Goal: Complete application form: Complete application form

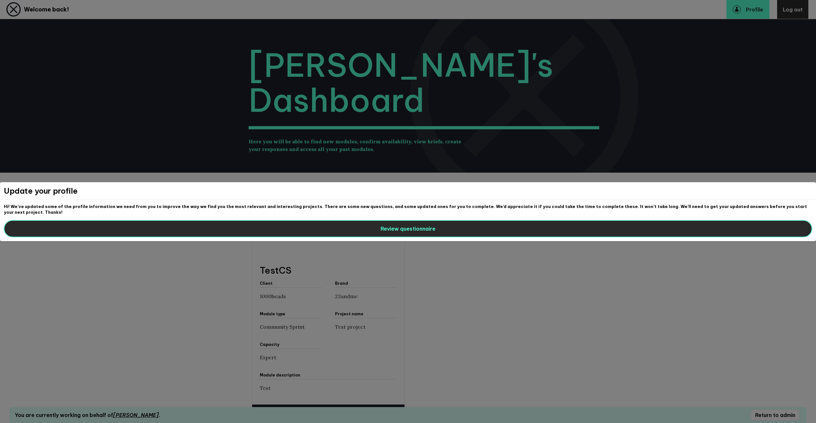
click at [242, 226] on button "Review questionnaire" at bounding box center [408, 228] width 808 height 17
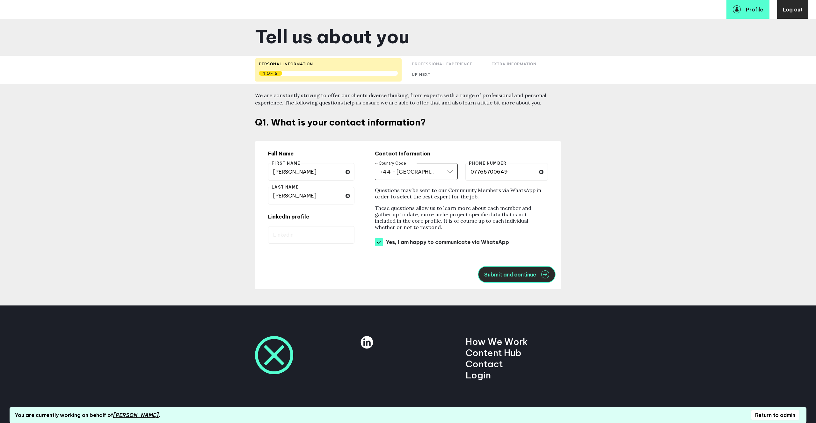
click at [514, 274] on span "Submit and continue" at bounding box center [510, 274] width 52 height 5
select select "19092"
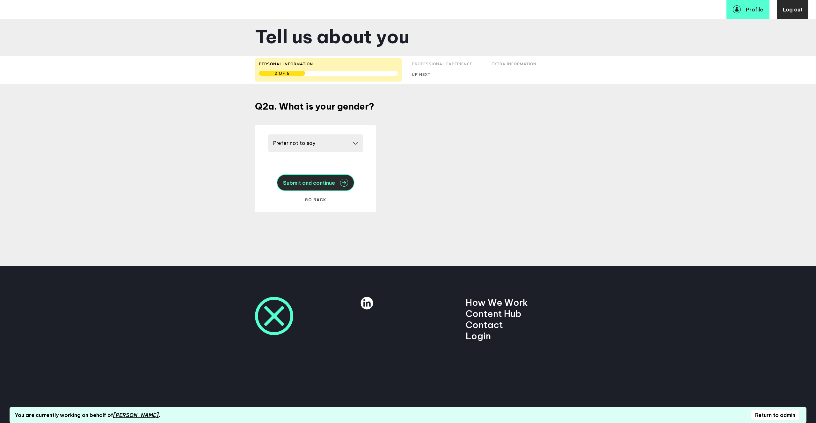
click at [333, 184] on span "Submit and continue" at bounding box center [309, 182] width 52 height 5
select select "20252"
click at [333, 184] on span "Submit and continue" at bounding box center [309, 182] width 52 height 5
select select "19088"
click at [333, 184] on span "Submit and continue" at bounding box center [309, 182] width 52 height 5
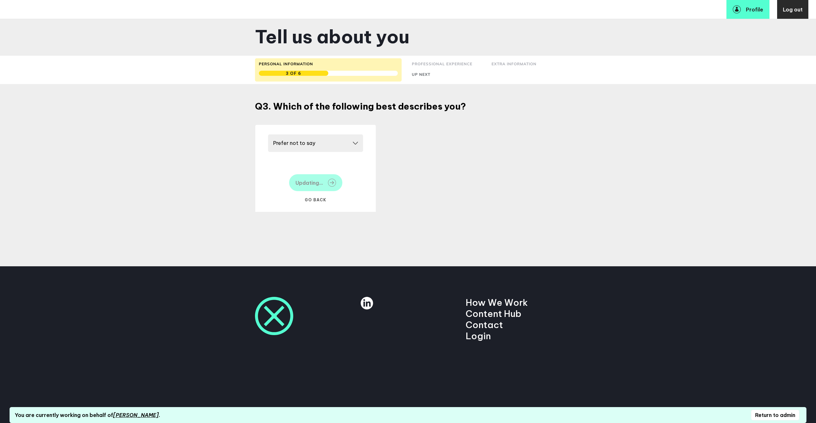
select select "14666"
select select "17591"
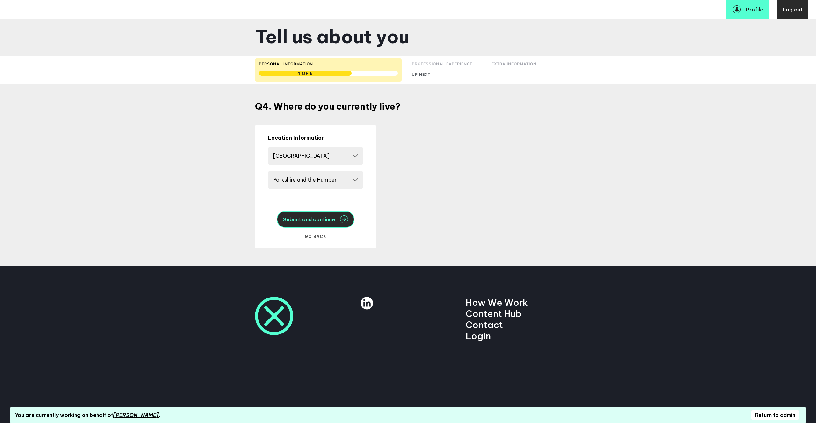
click at [330, 217] on span "Submit and continue" at bounding box center [309, 219] width 52 height 5
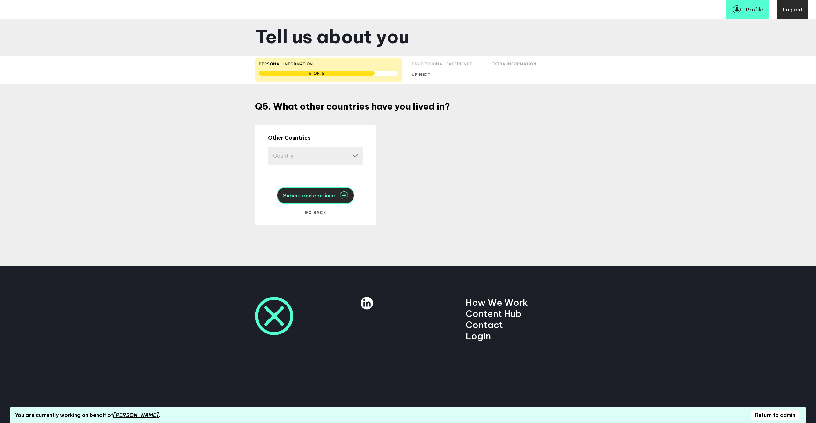
click at [333, 195] on span "Submit and continue" at bounding box center [309, 195] width 52 height 5
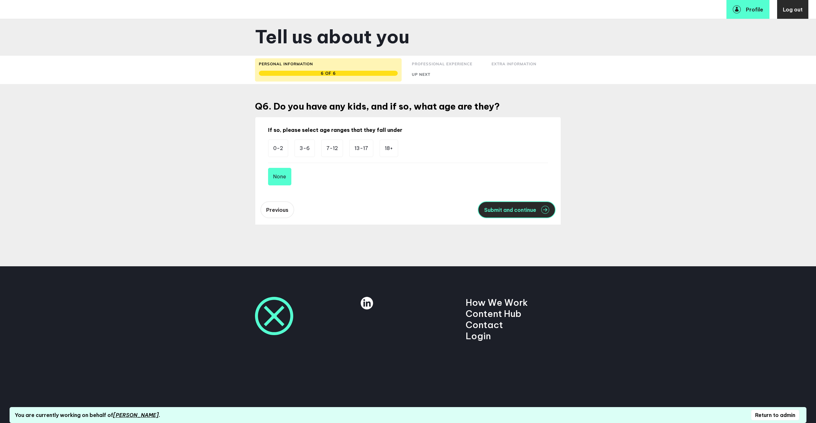
click at [493, 210] on span "Submit and continue" at bounding box center [510, 210] width 52 height 5
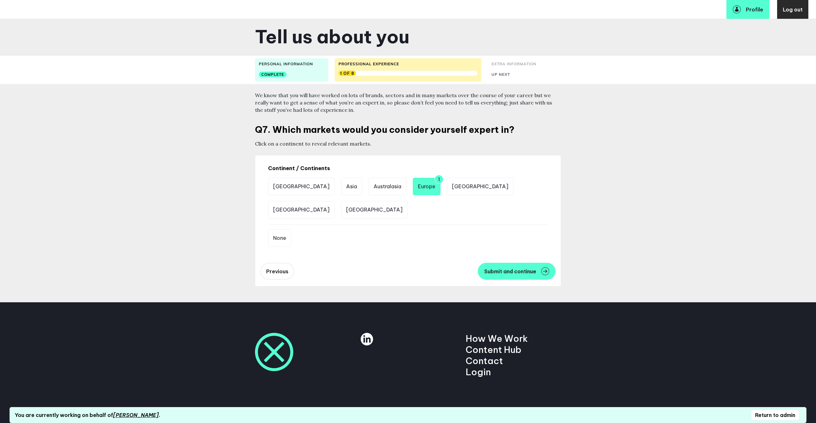
click at [517, 283] on div "Previous Submit and continue" at bounding box center [407, 272] width 305 height 30
click at [512, 274] on span "Submit and continue" at bounding box center [510, 271] width 52 height 5
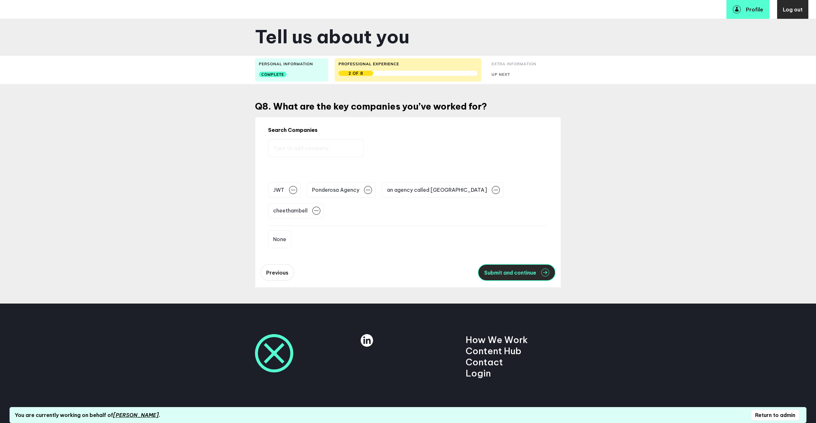
click at [512, 264] on button "Submit and continue" at bounding box center [517, 272] width 78 height 17
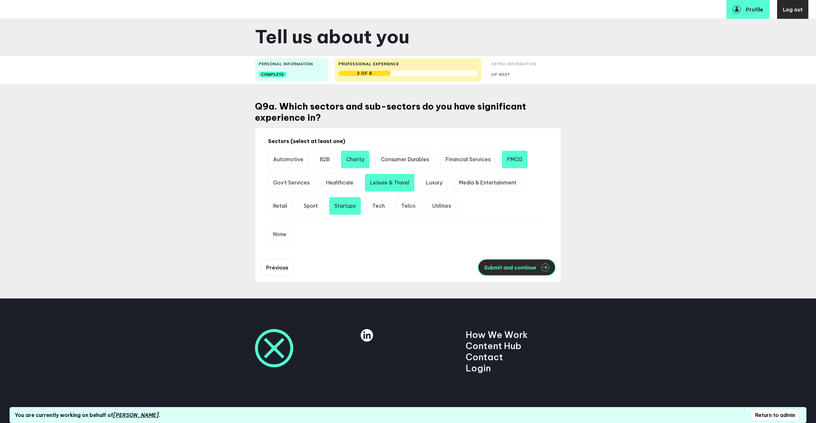
click at [514, 268] on span "Submit and continue" at bounding box center [510, 267] width 52 height 5
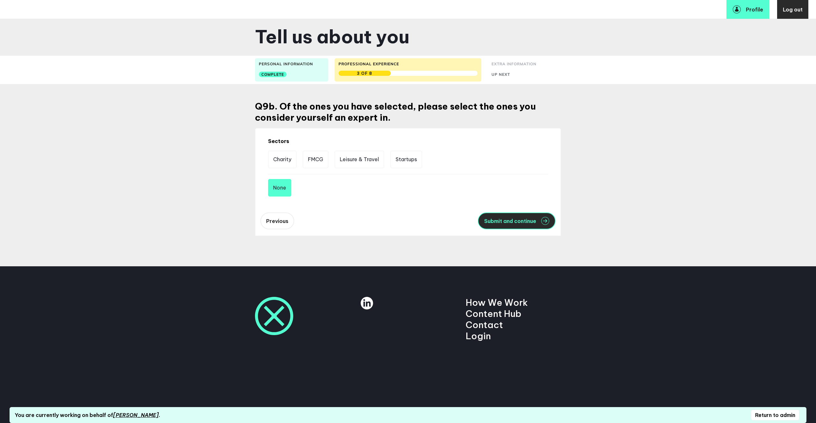
click at [508, 223] on span "Submit and continue" at bounding box center [510, 221] width 52 height 5
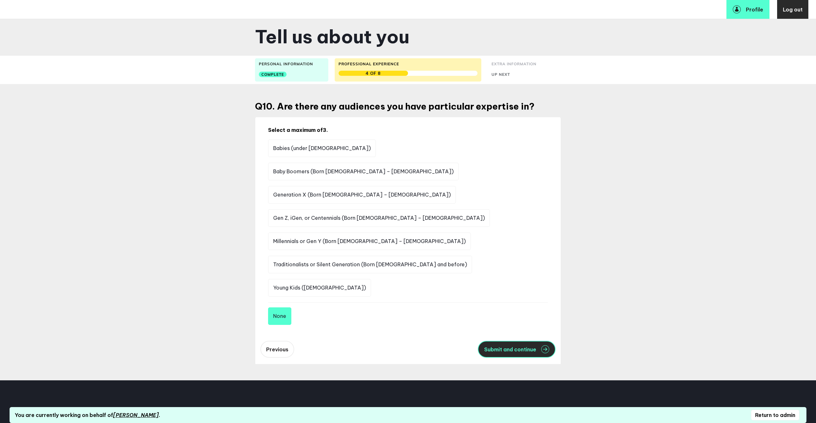
click at [522, 347] on span "Submit and continue" at bounding box center [510, 349] width 52 height 5
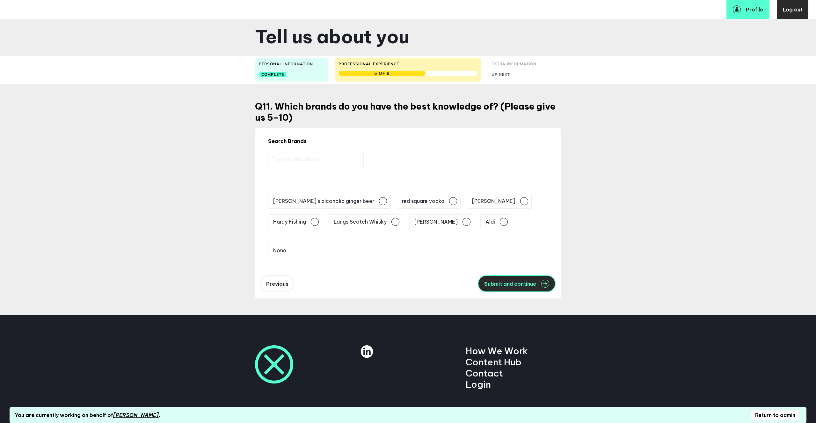
click at [515, 281] on button "Submit and continue" at bounding box center [517, 283] width 78 height 17
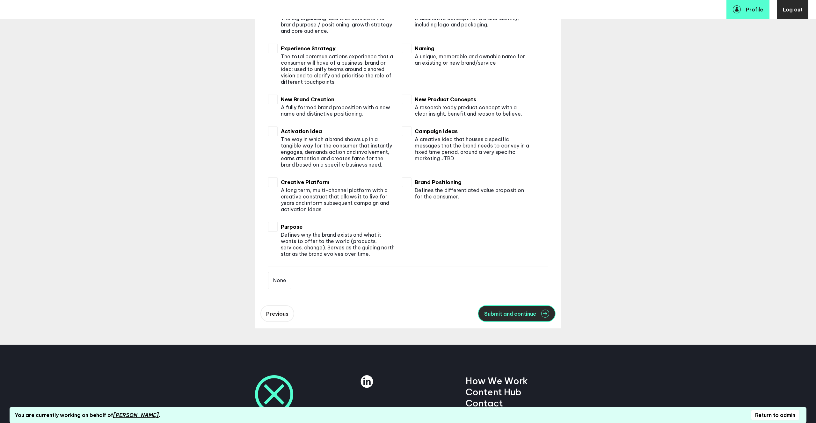
click at [517, 314] on span "Submit and continue" at bounding box center [510, 313] width 52 height 5
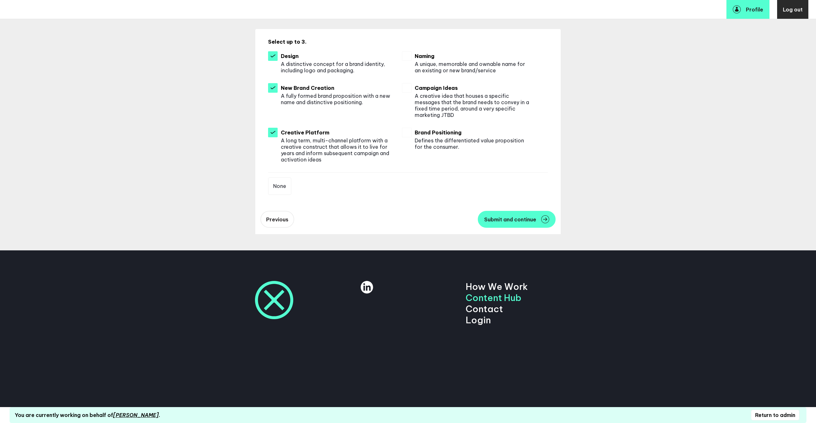
scroll to position [108, 0]
click at [504, 223] on button "Submit and continue" at bounding box center [517, 219] width 78 height 17
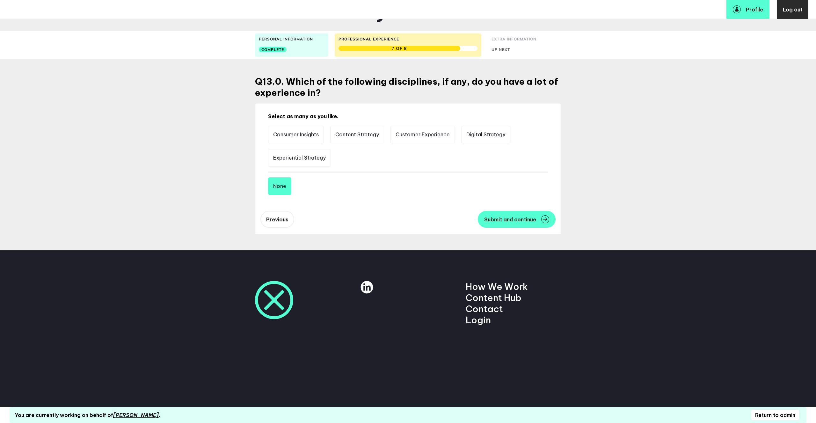
scroll to position [26, 0]
click at [504, 223] on button "Submit and continue" at bounding box center [517, 219] width 78 height 17
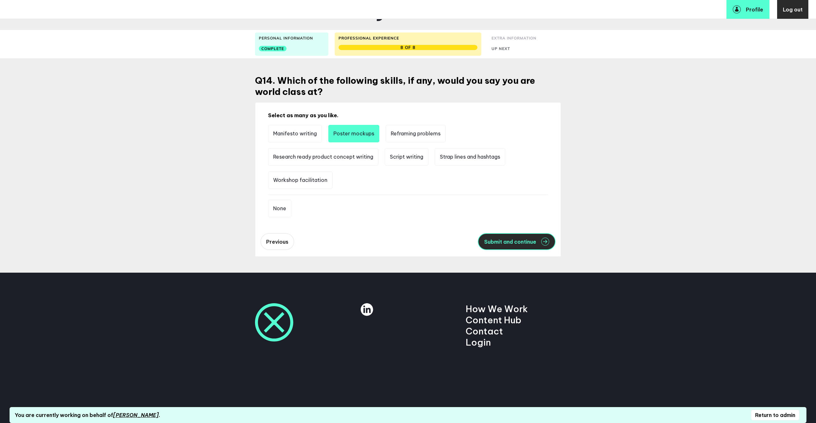
click at [511, 241] on span "Submit and continue" at bounding box center [510, 241] width 52 height 5
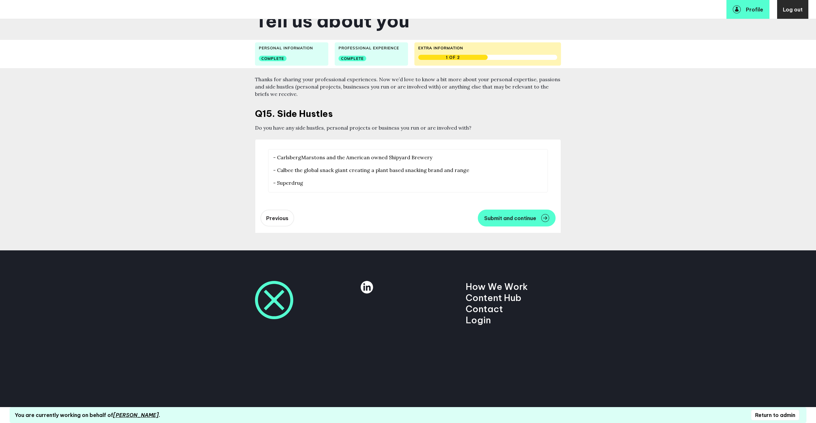
scroll to position [16, 0]
click at [509, 220] on span "Submit and continue" at bounding box center [510, 218] width 52 height 5
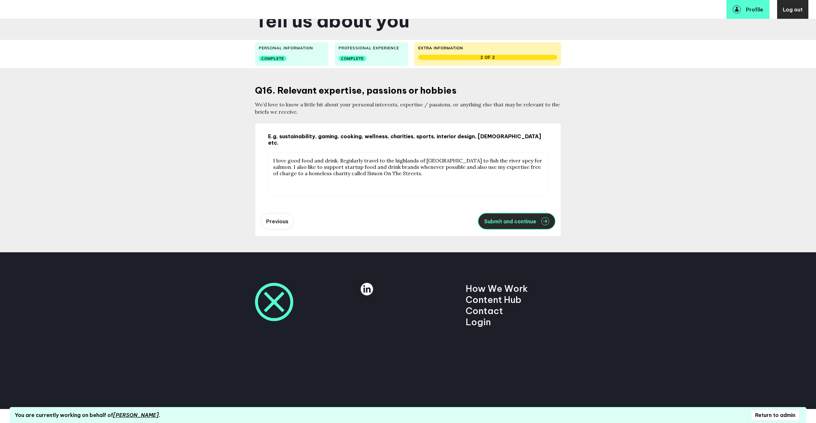
click at [510, 219] on span "Submit and continue" at bounding box center [510, 221] width 52 height 5
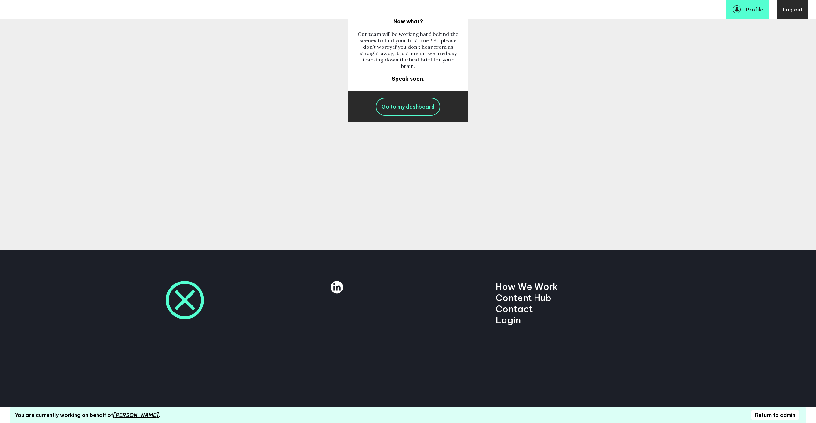
click at [419, 112] on link "Go to my dashboard" at bounding box center [408, 107] width 64 height 18
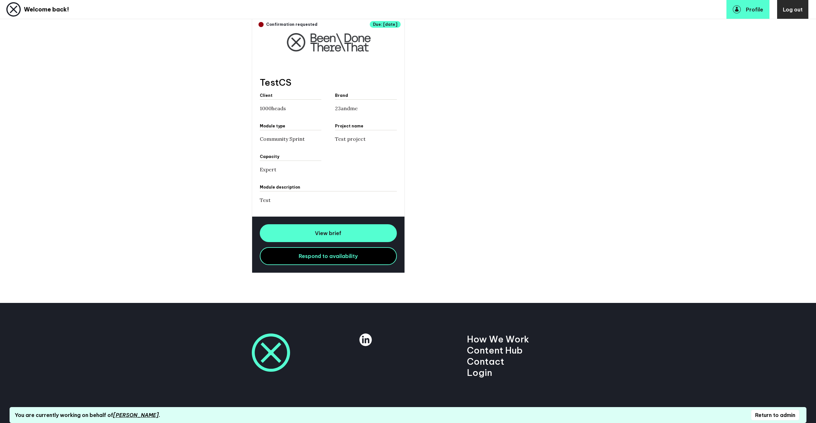
scroll to position [192, 0]
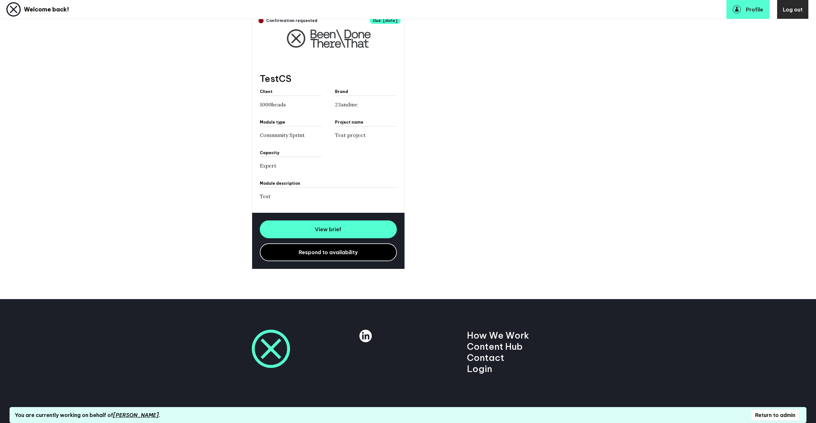
click at [362, 260] on link "Respond to availability" at bounding box center [328, 253] width 137 height 18
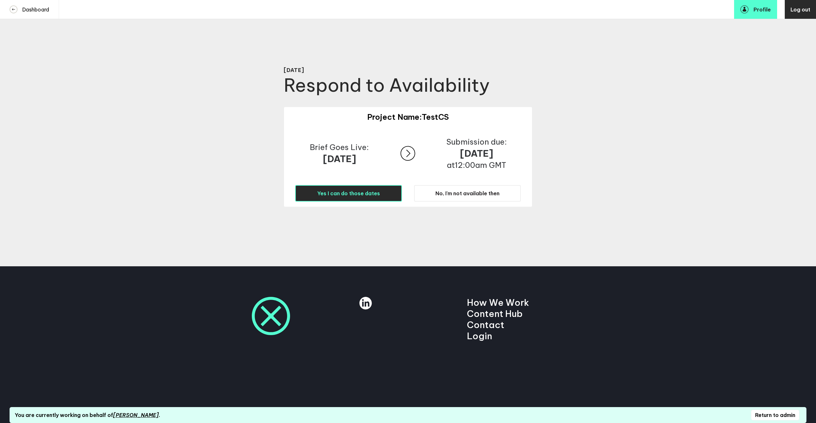
click at [378, 196] on span "Yes I can do those dates" at bounding box center [348, 193] width 63 height 6
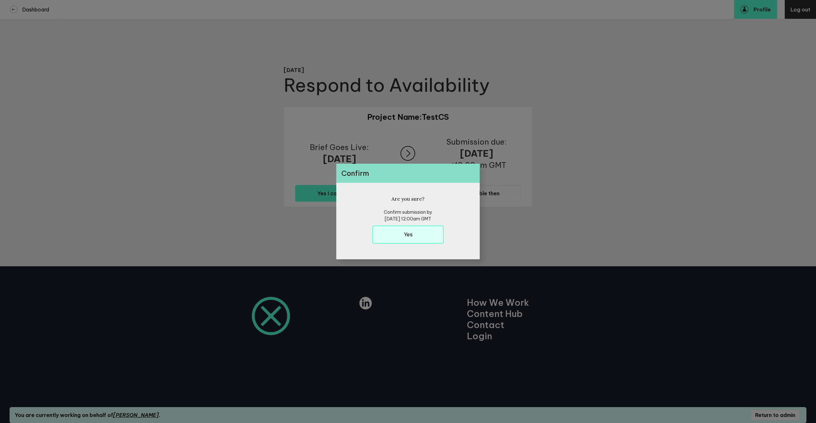
click at [400, 240] on button "Yes" at bounding box center [407, 235] width 71 height 18
click at [400, 233] on h6 "Dashboard" at bounding box center [408, 231] width 27 height 7
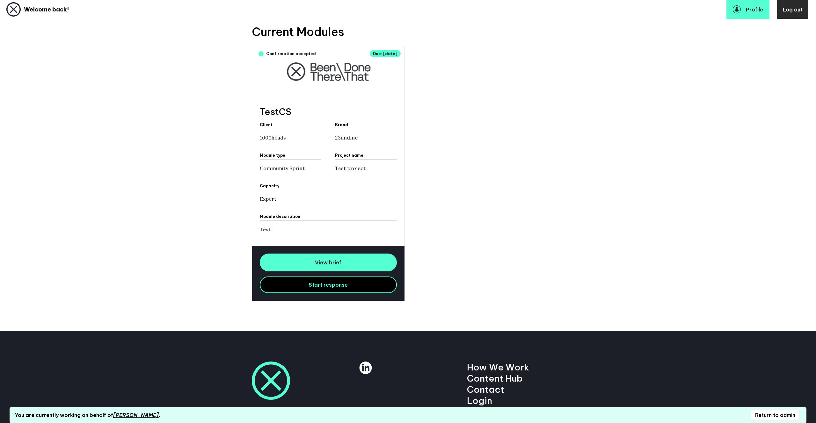
scroll to position [159, 0]
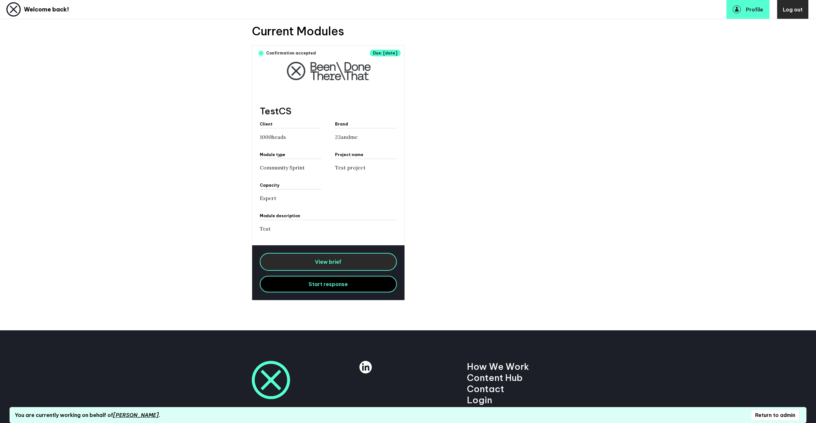
click at [376, 260] on link "View brief" at bounding box center [328, 262] width 137 height 18
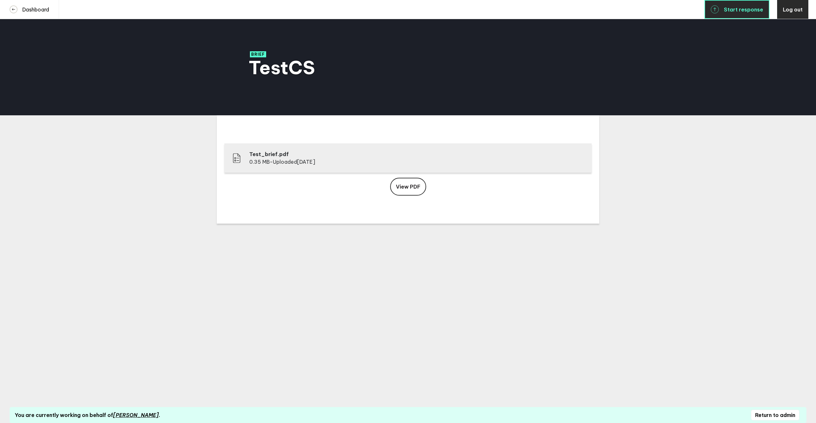
click at [755, 11] on span "Start response" at bounding box center [743, 9] width 39 height 5
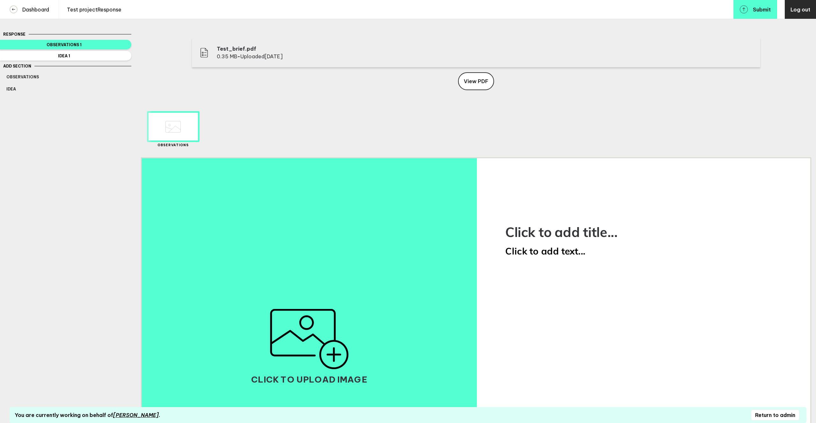
click at [542, 239] on span "Click to add title..." at bounding box center [637, 231] width 264 height 17
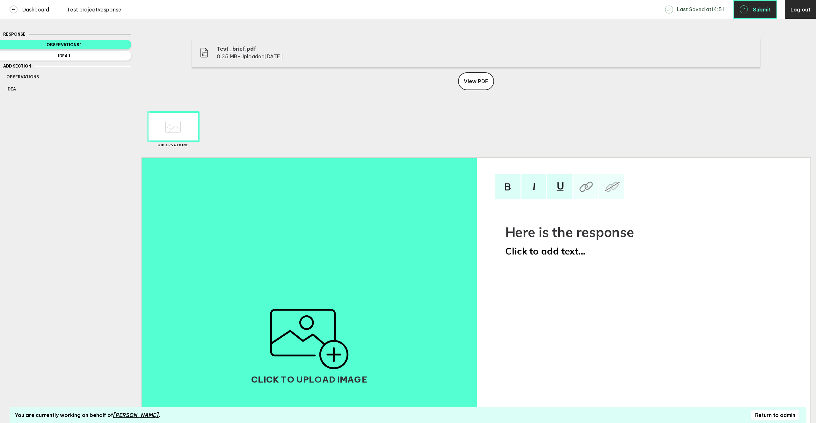
click at [757, 12] on span "Submit" at bounding box center [762, 9] width 18 height 5
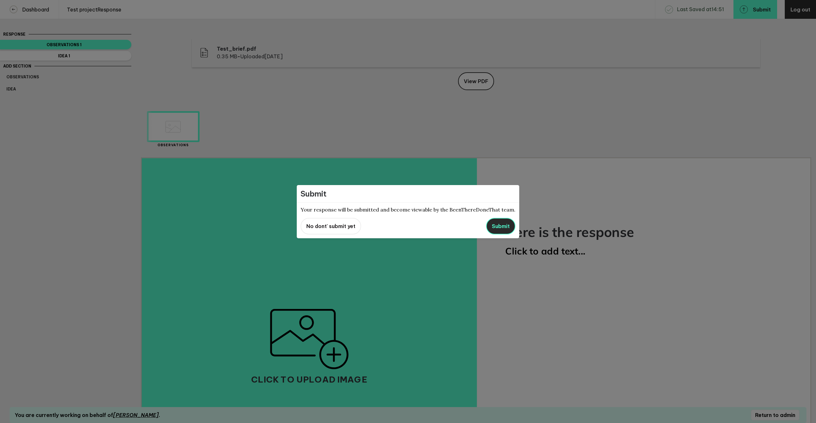
click at [504, 224] on span "Submit" at bounding box center [501, 226] width 18 height 6
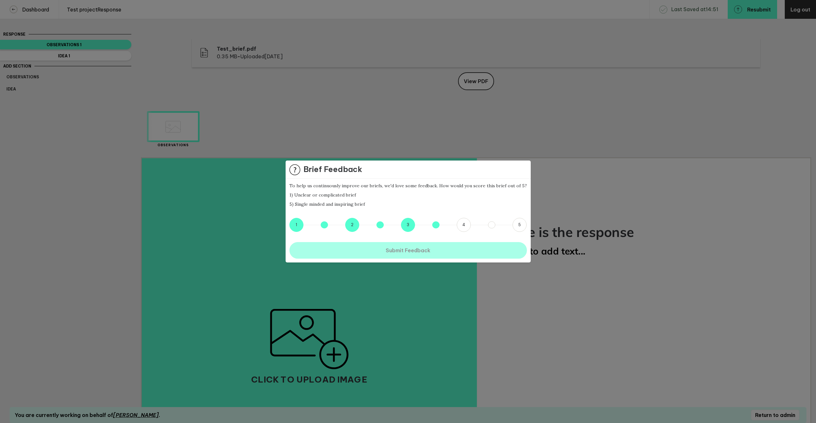
click at [435, 228] on button "3.5" at bounding box center [435, 225] width 7 height 7
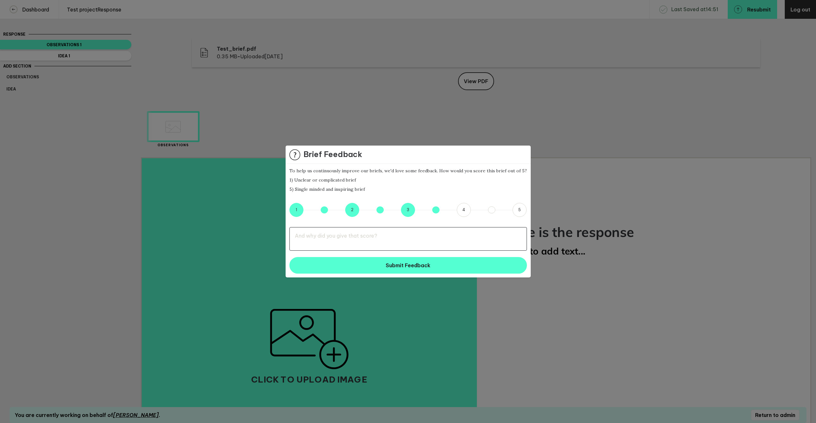
click at [431, 239] on textarea at bounding box center [408, 239] width 238 height 24
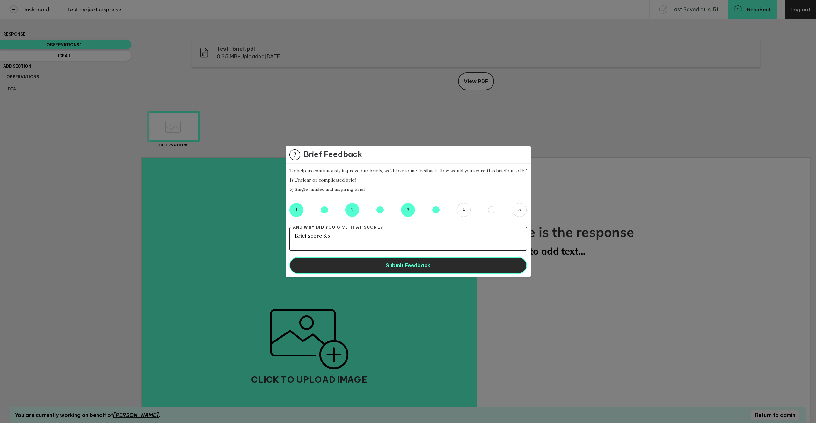
type textarea "Brief score 3.5"
click at [461, 267] on button "Submit Feedback" at bounding box center [408, 265] width 238 height 17
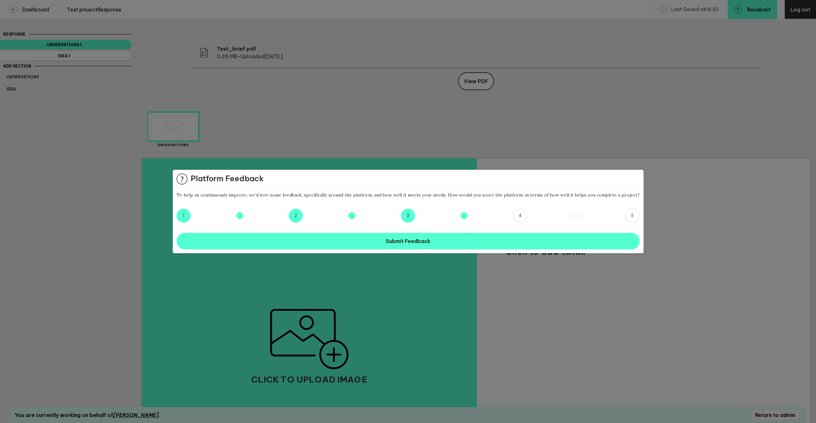
click at [464, 216] on button "3.5" at bounding box center [464, 215] width 7 height 7
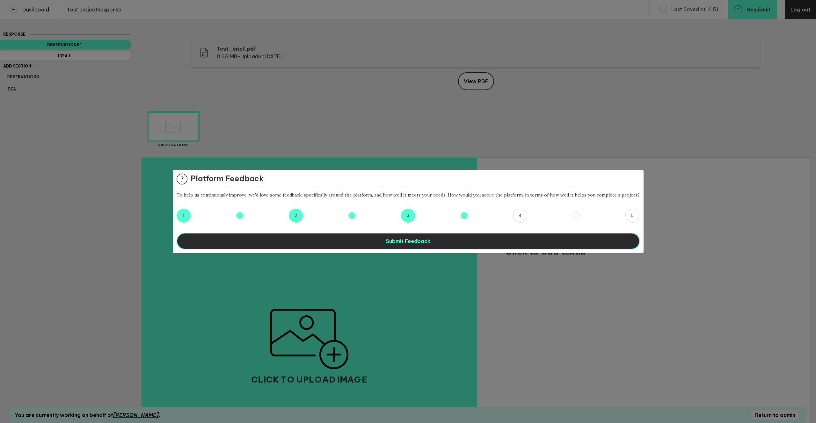
click at [458, 239] on button "Submit Feedback" at bounding box center [408, 241] width 463 height 17
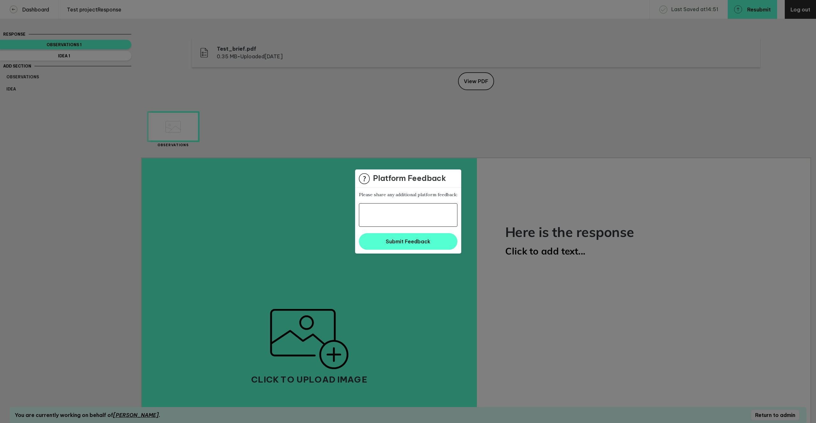
click at [417, 211] on textarea at bounding box center [408, 215] width 99 height 24
type textarea "Platform score 3.5"
click at [446, 246] on button "Submit Feedback" at bounding box center [408, 241] width 99 height 17
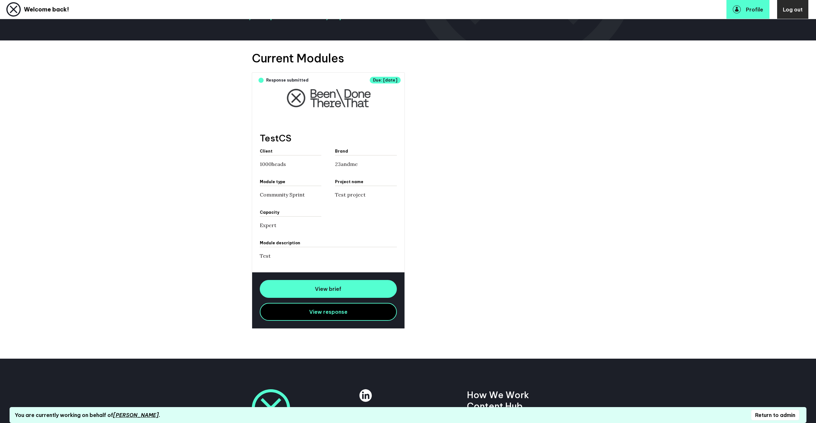
scroll to position [143, 0]
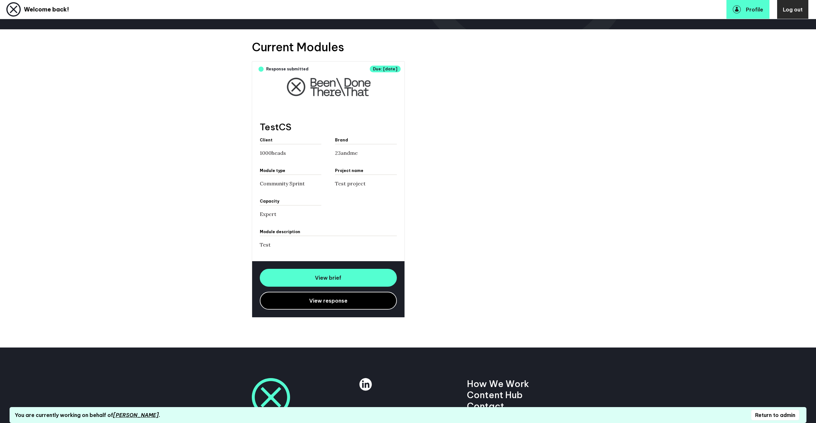
click at [373, 300] on link "View response" at bounding box center [328, 301] width 137 height 18
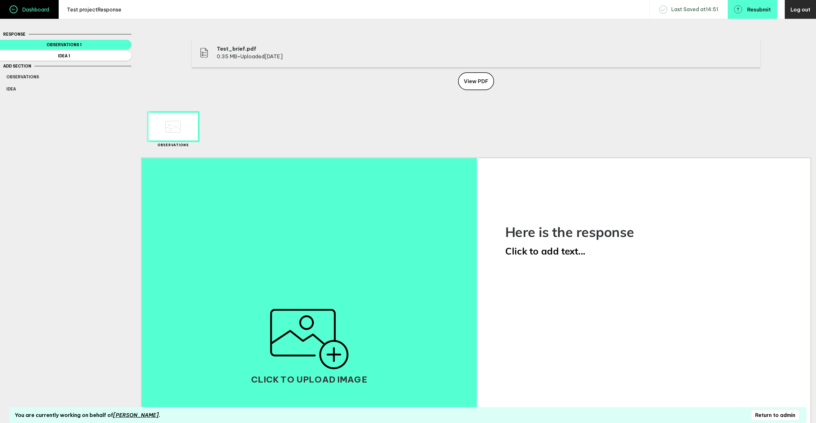
click at [31, 12] on h4 "Dashboard" at bounding box center [34, 9] width 32 height 6
click at [47, 17] on link "Dashboard" at bounding box center [29, 9] width 59 height 19
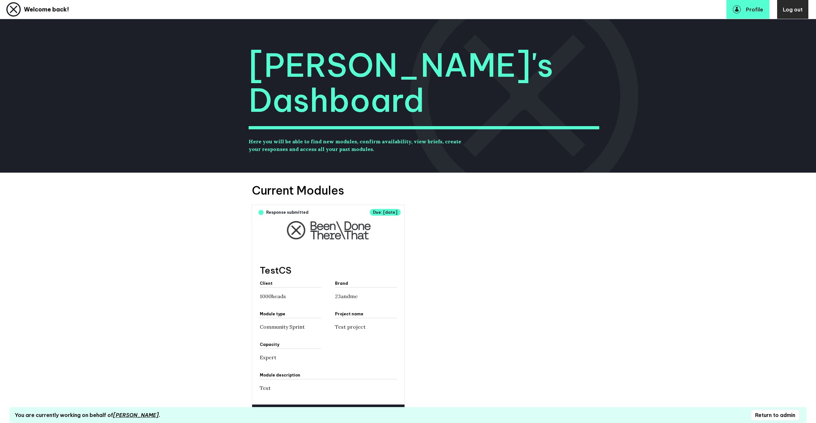
click at [765, 414] on button "Return to admin" at bounding box center [775, 415] width 48 height 11
